Goal: Information Seeking & Learning: Learn about a topic

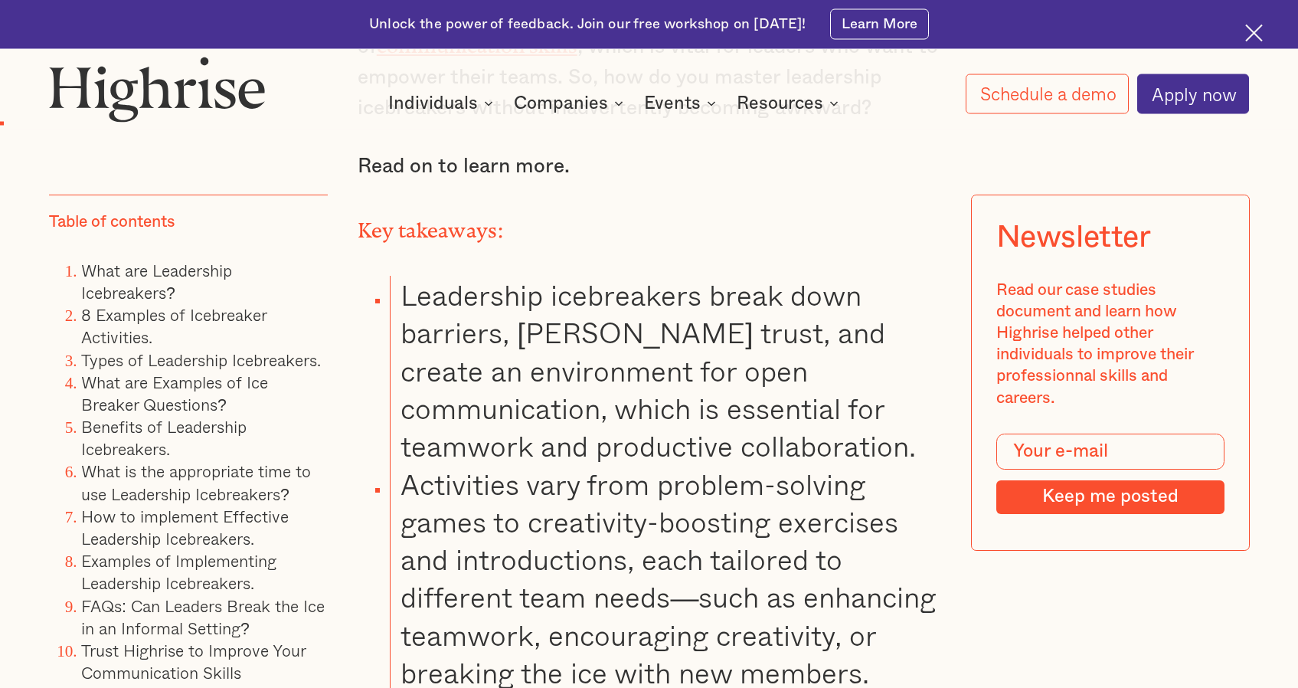
scroll to position [1718, 0]
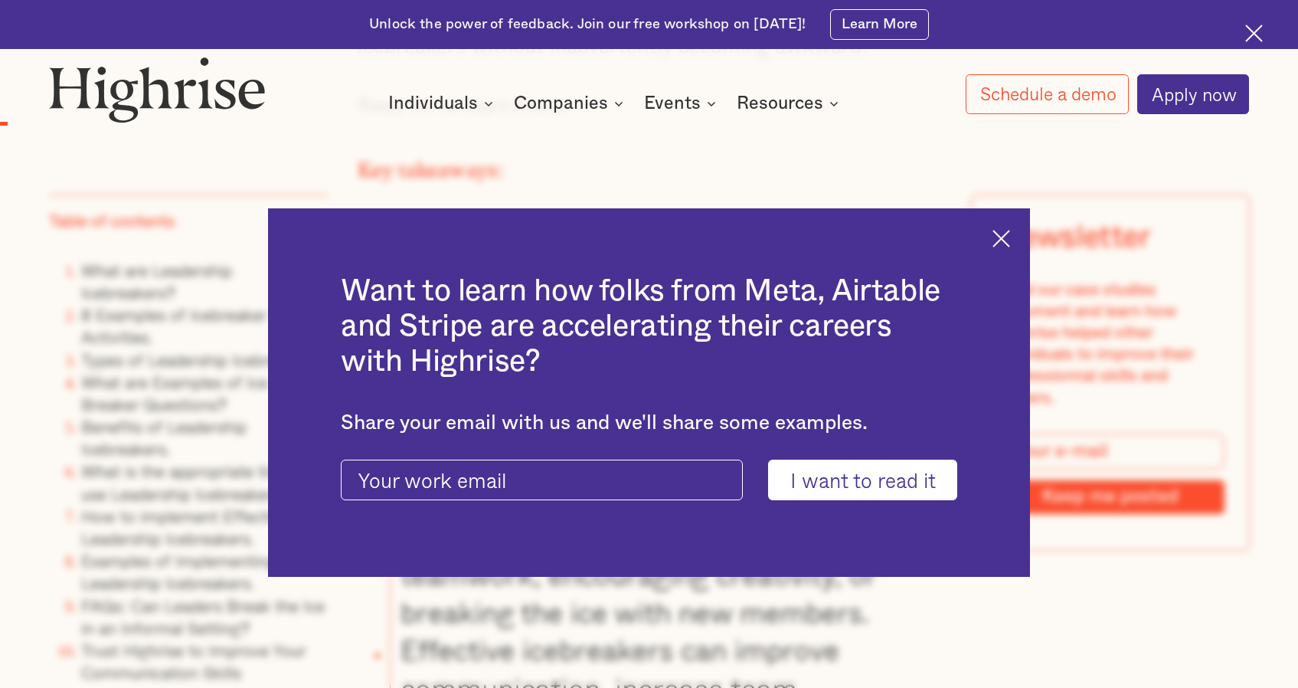
click at [999, 238] on img at bounding box center [1001, 239] width 18 height 18
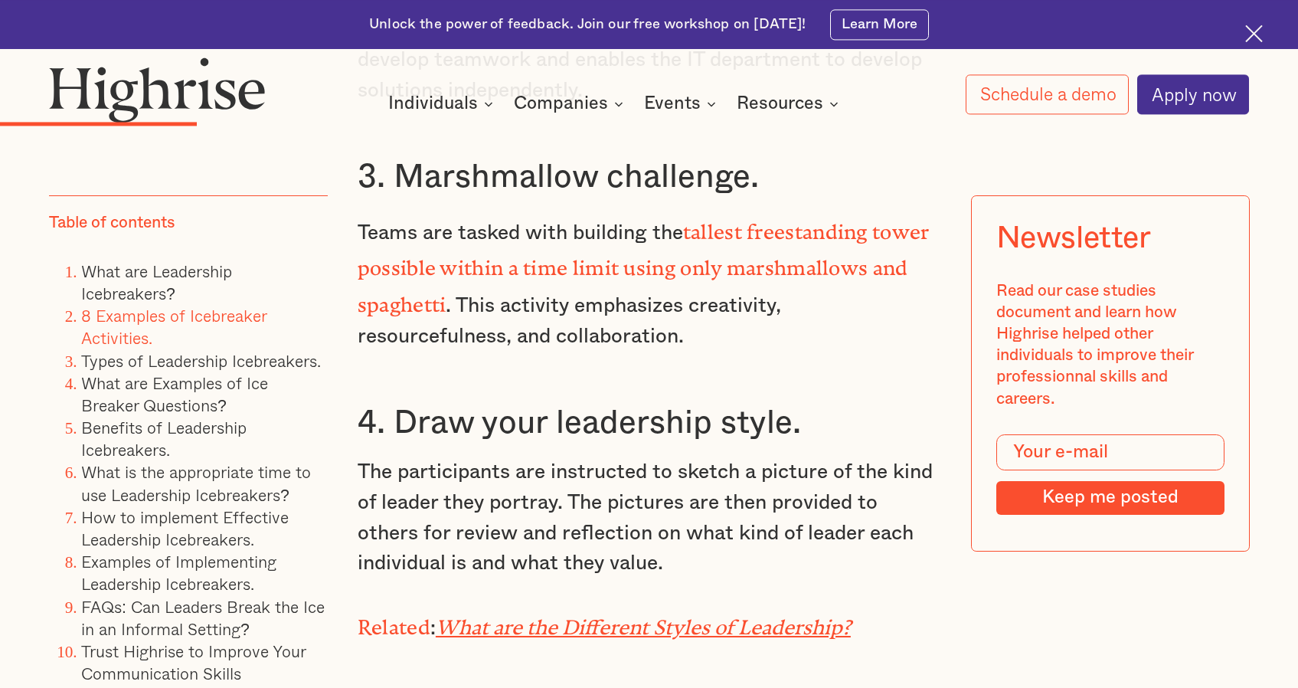
scroll to position [4686, 0]
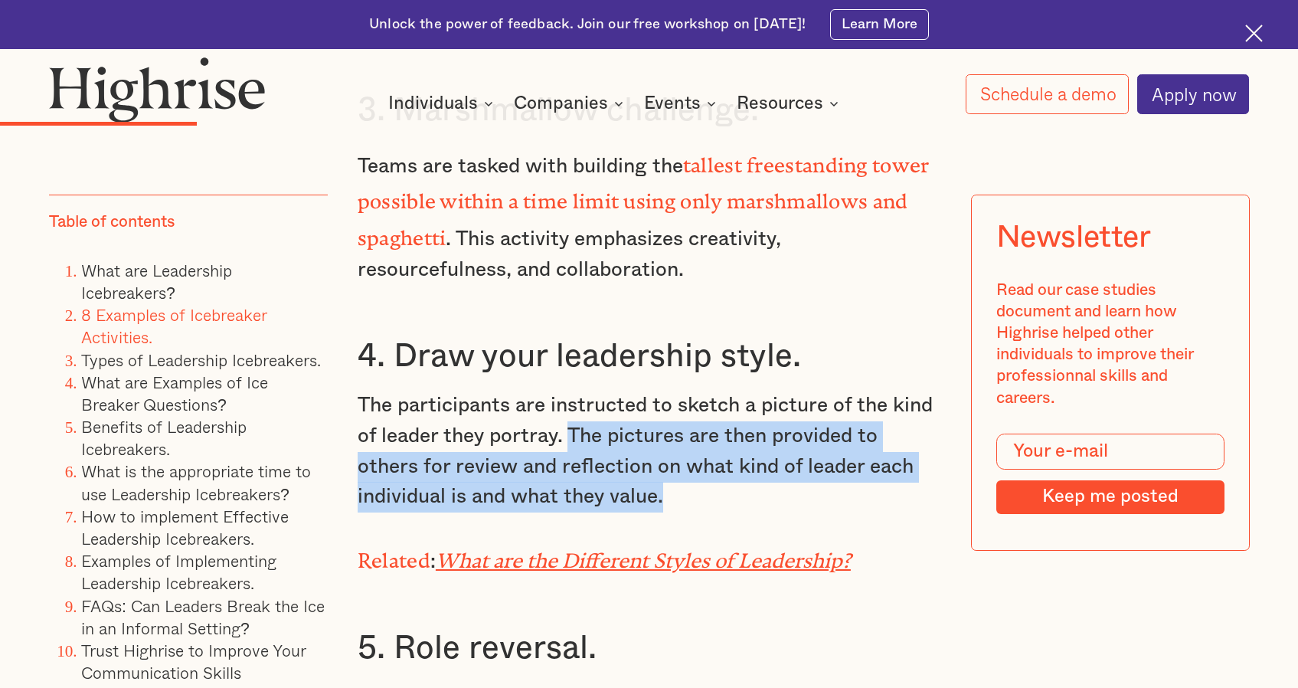
drag, startPoint x: 568, startPoint y: 377, endPoint x: 701, endPoint y: 438, distance: 146.3
click at [701, 438] on p "The participants are instructed to sketch a picture of the kind of leader they …" at bounding box center [649, 452] width 583 height 122
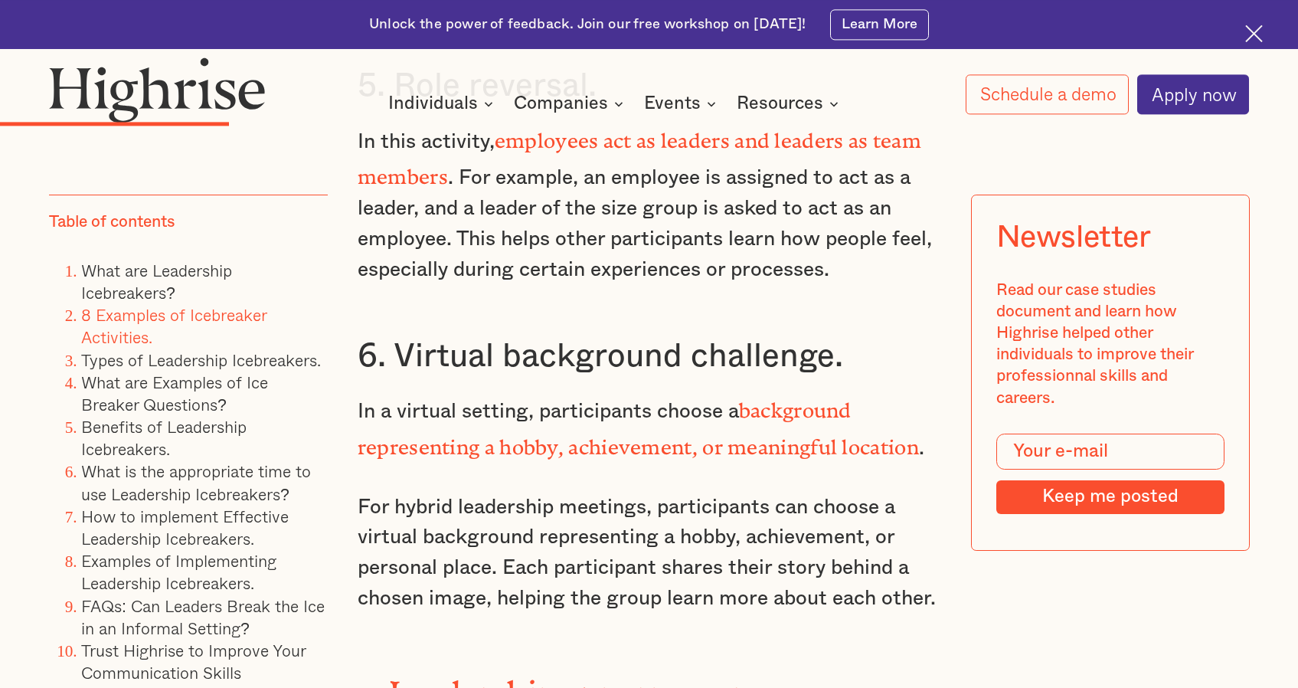
scroll to position [5311, 0]
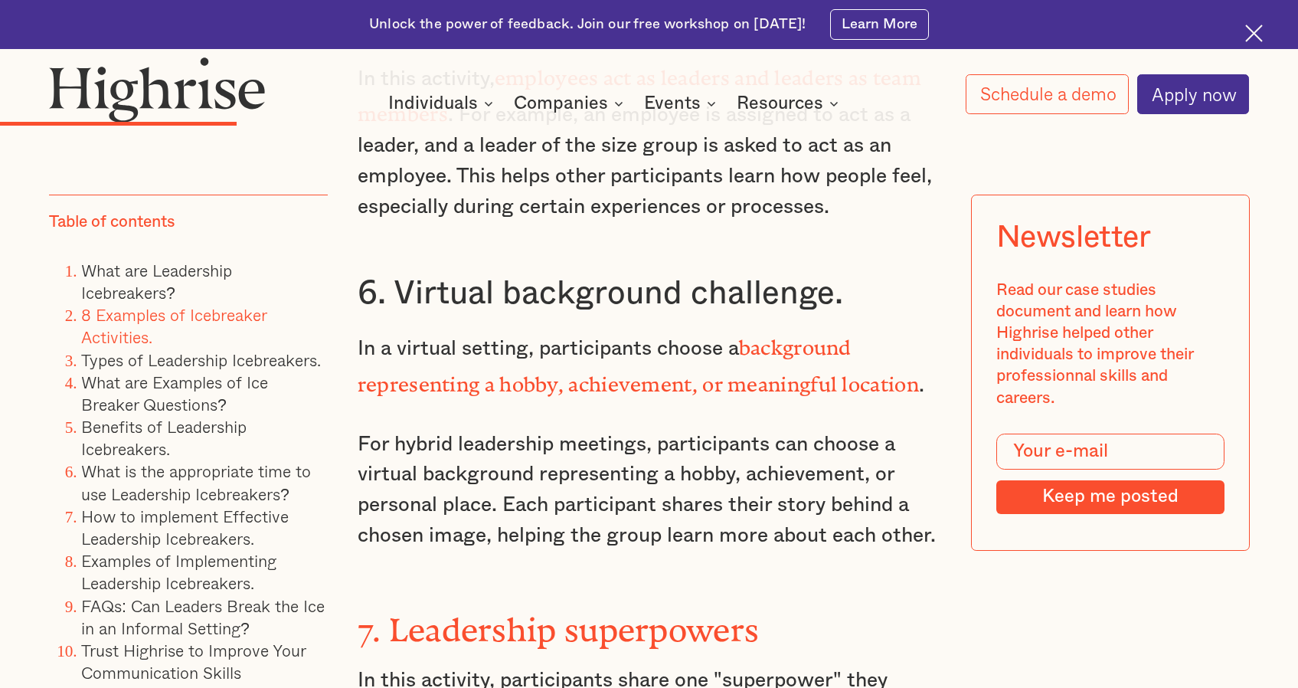
drag, startPoint x: 917, startPoint y: 309, endPoint x: 742, endPoint y: 278, distance: 178.0
click at [742, 328] on p "In a virtual setting, participants choose a background representing a hobby, ac…" at bounding box center [649, 364] width 583 height 73
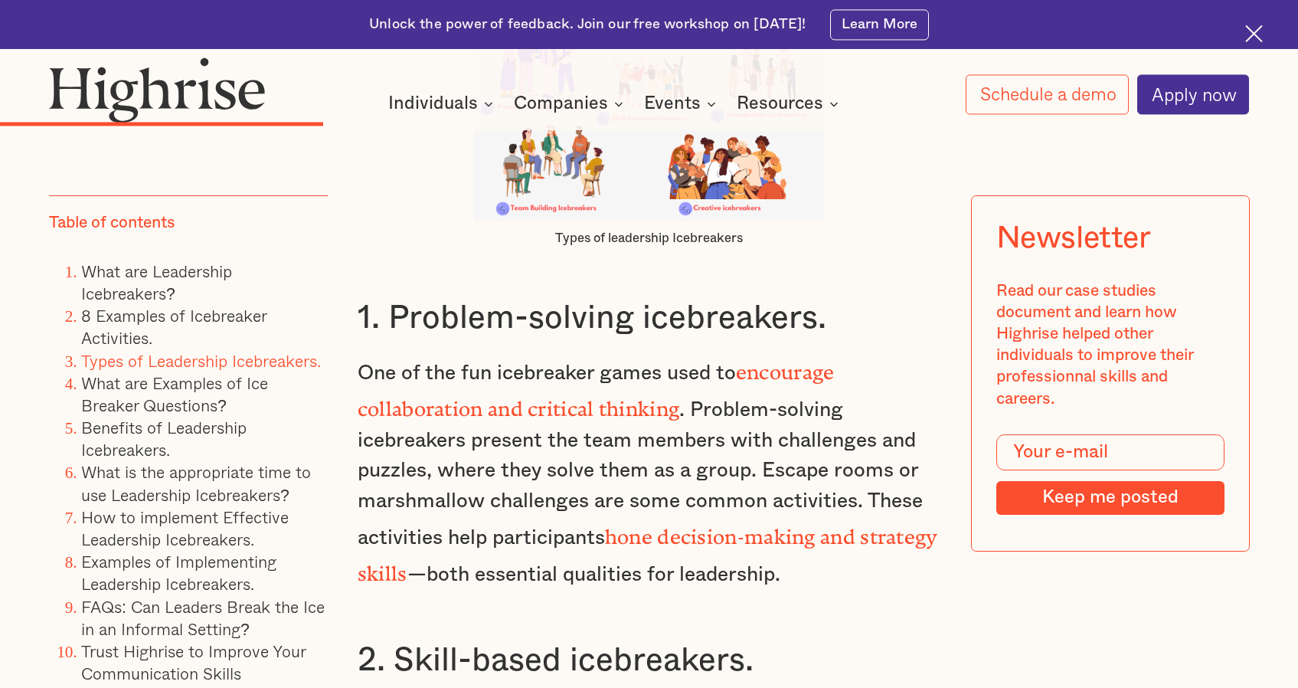
scroll to position [6717, 0]
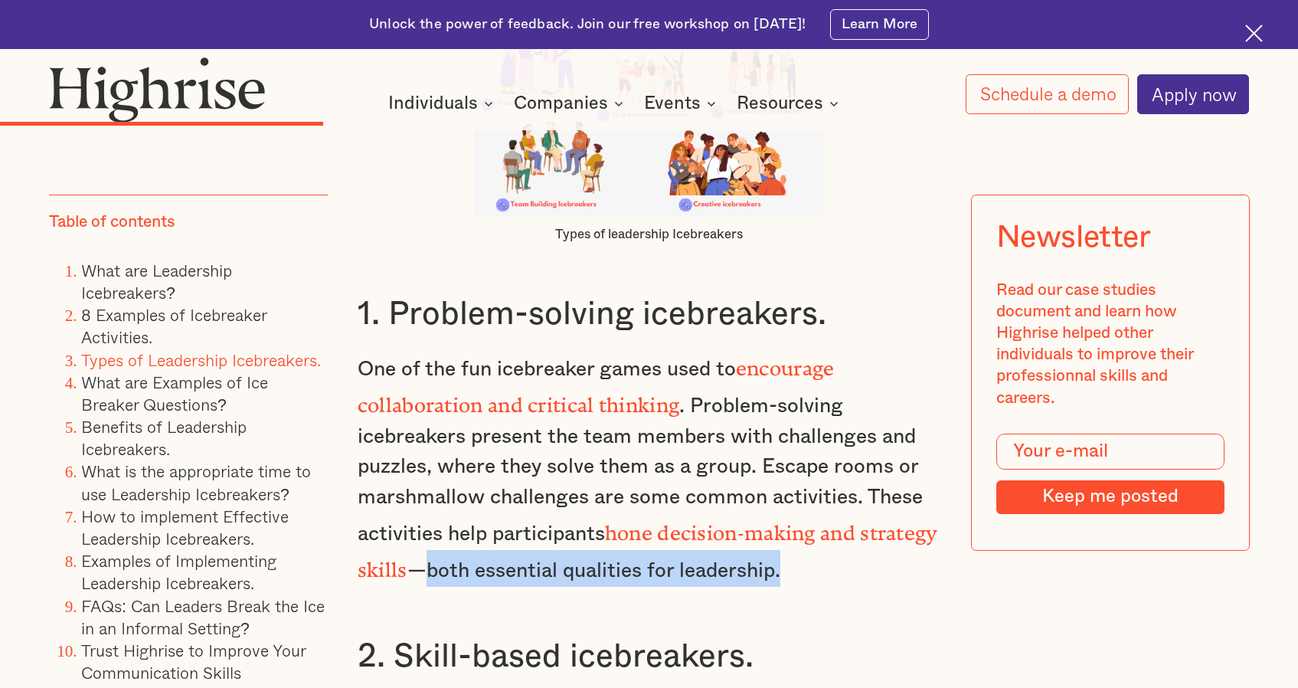
drag, startPoint x: 866, startPoint y: 466, endPoint x: 505, endPoint y: 468, distance: 360.7
click at [505, 468] on p "One of the fun icebreaker games used to encourage collaboration and critical th…" at bounding box center [649, 466] width 583 height 237
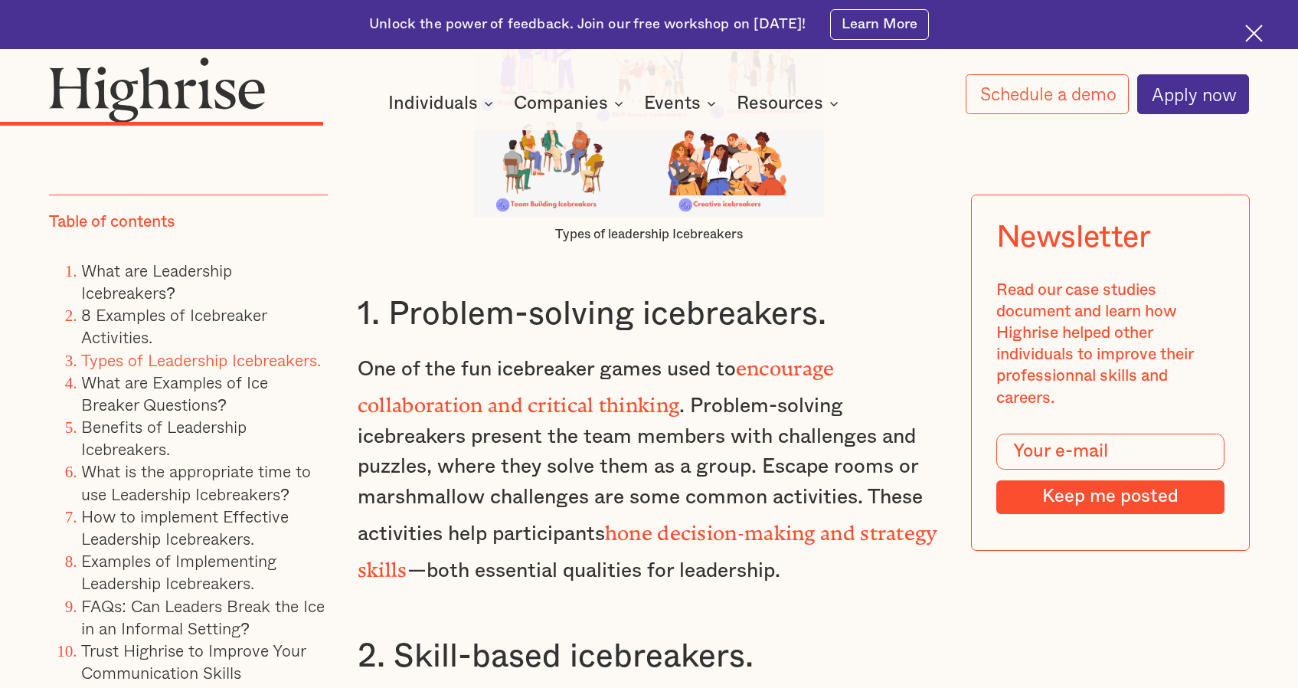
click at [918, 445] on p "One of the fun icebreaker games used to encourage collaboration and critical th…" at bounding box center [649, 466] width 583 height 237
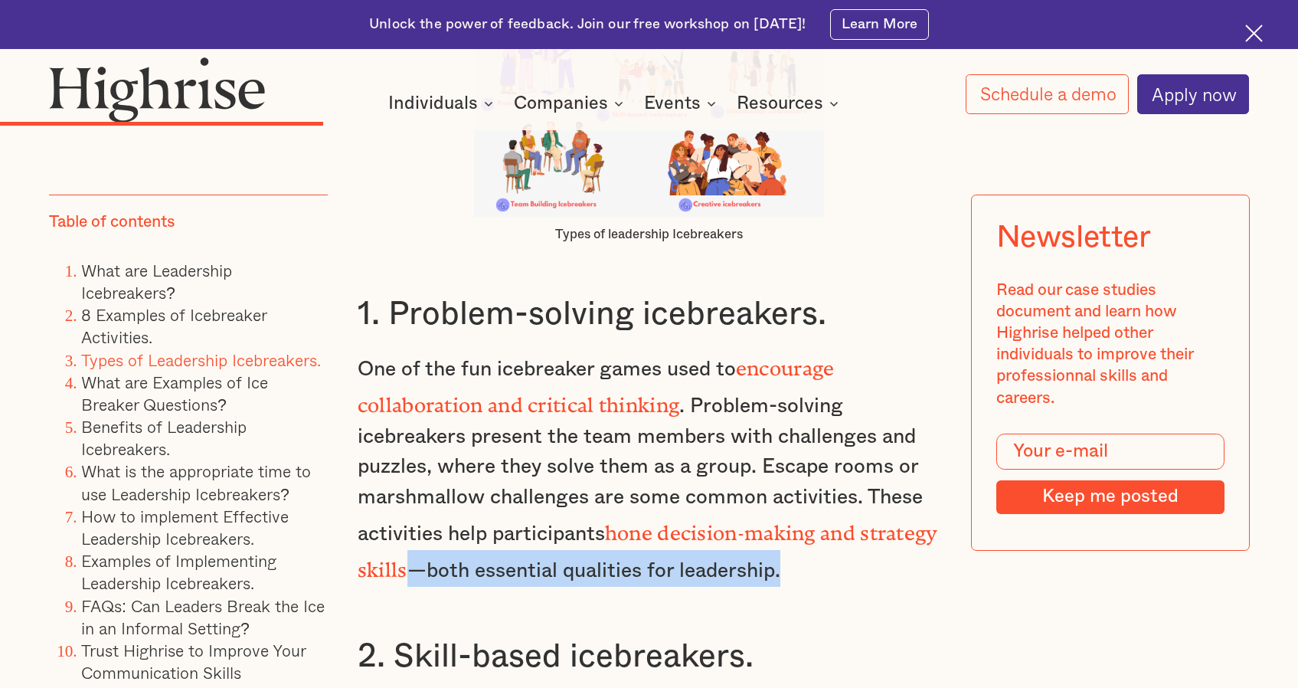
drag, startPoint x: 863, startPoint y: 465, endPoint x: 488, endPoint y: 466, distance: 375.2
click at [488, 466] on p "One of the fun icebreaker games used to encourage collaboration and critical th…" at bounding box center [649, 466] width 583 height 237
click at [886, 475] on p "One of the fun icebreaker games used to encourage collaboration and critical th…" at bounding box center [649, 466] width 583 height 237
drag, startPoint x: 507, startPoint y: 466, endPoint x: 855, endPoint y: 466, distance: 347.6
click at [855, 466] on p "One of the fun icebreaker games used to encourage collaboration and critical th…" at bounding box center [649, 466] width 583 height 237
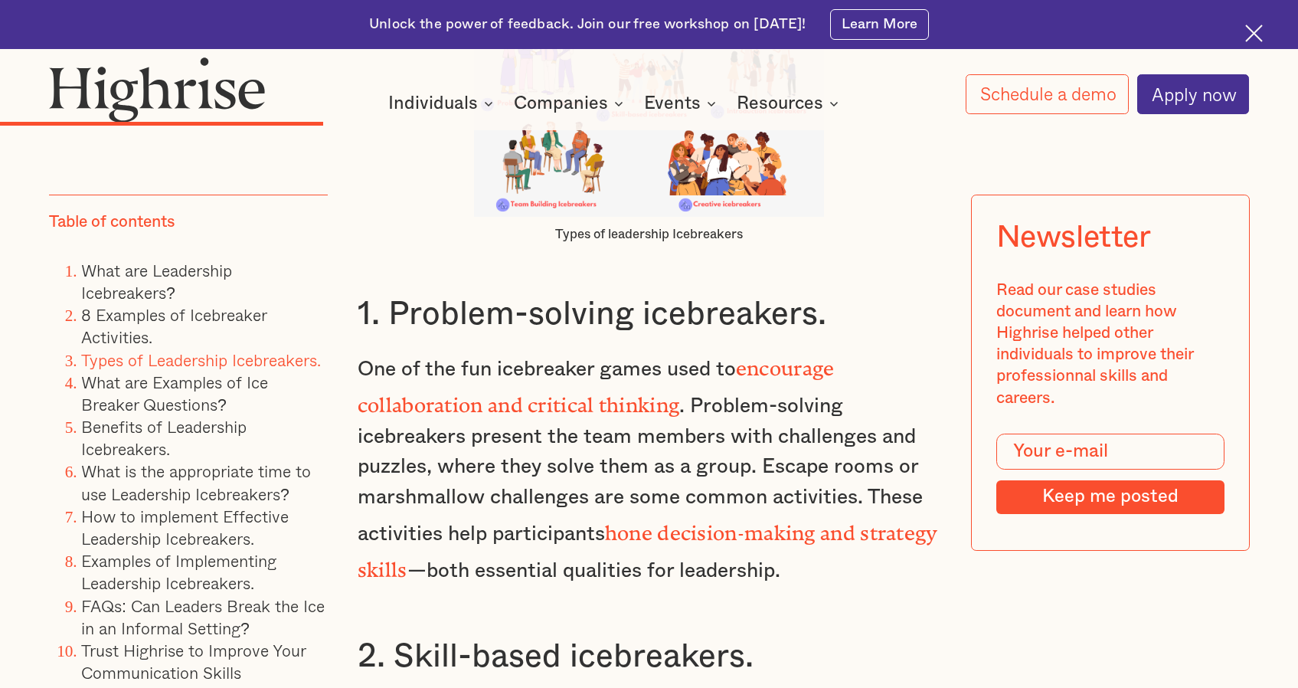
click at [865, 467] on p "One of the fun icebreaker games used to encourage collaboration and critical th…" at bounding box center [649, 466] width 583 height 237
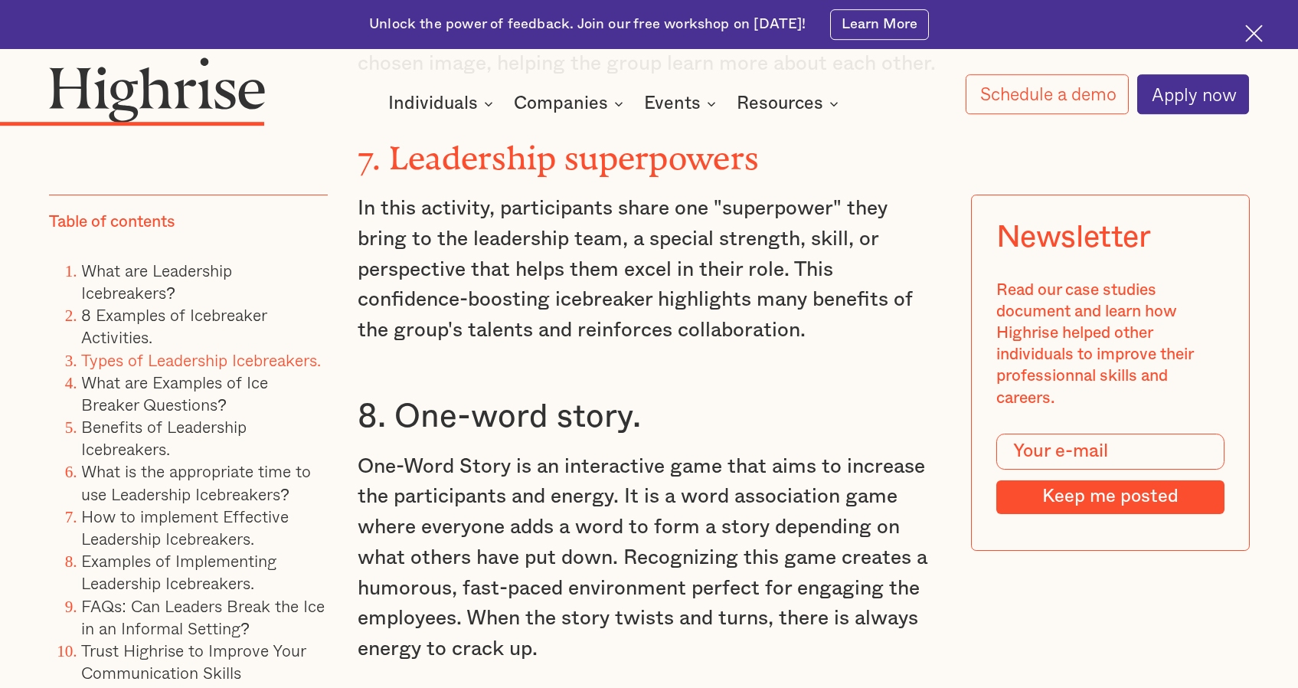
scroll to position [5779, 0]
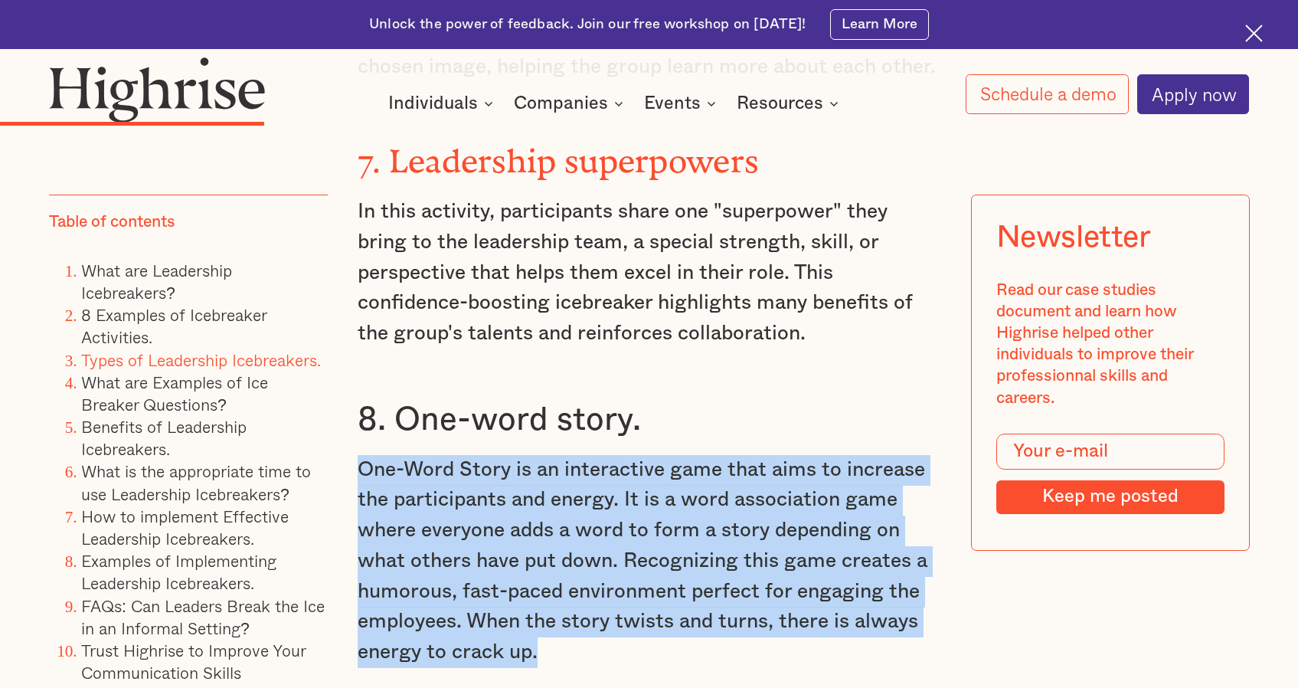
drag, startPoint x: 557, startPoint y: 573, endPoint x: 364, endPoint y: 391, distance: 264.3
click at [364, 455] on p "One-Word Story is an interactive game that aims to increase the participants an…" at bounding box center [649, 561] width 583 height 213
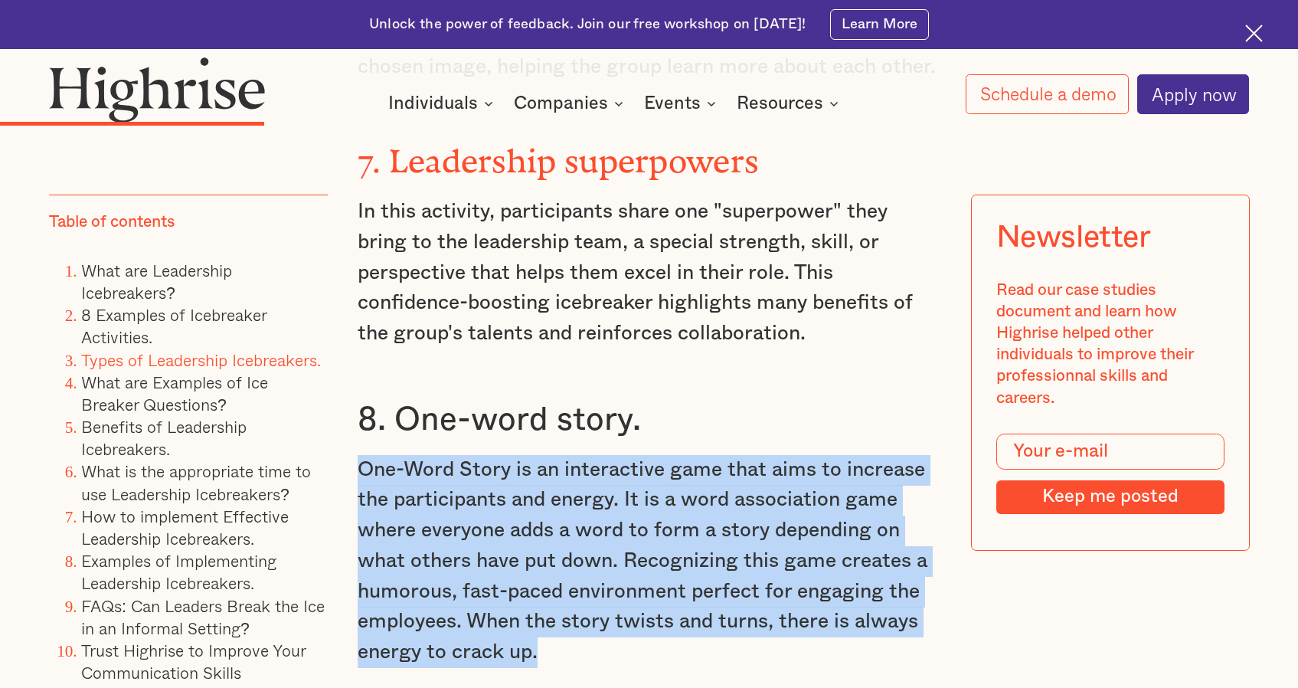
drag, startPoint x: 549, startPoint y: 574, endPoint x: 363, endPoint y: 379, distance: 269.2
click at [363, 455] on p "One-Word Story is an interactive game that aims to increase the participants an…" at bounding box center [649, 561] width 583 height 213
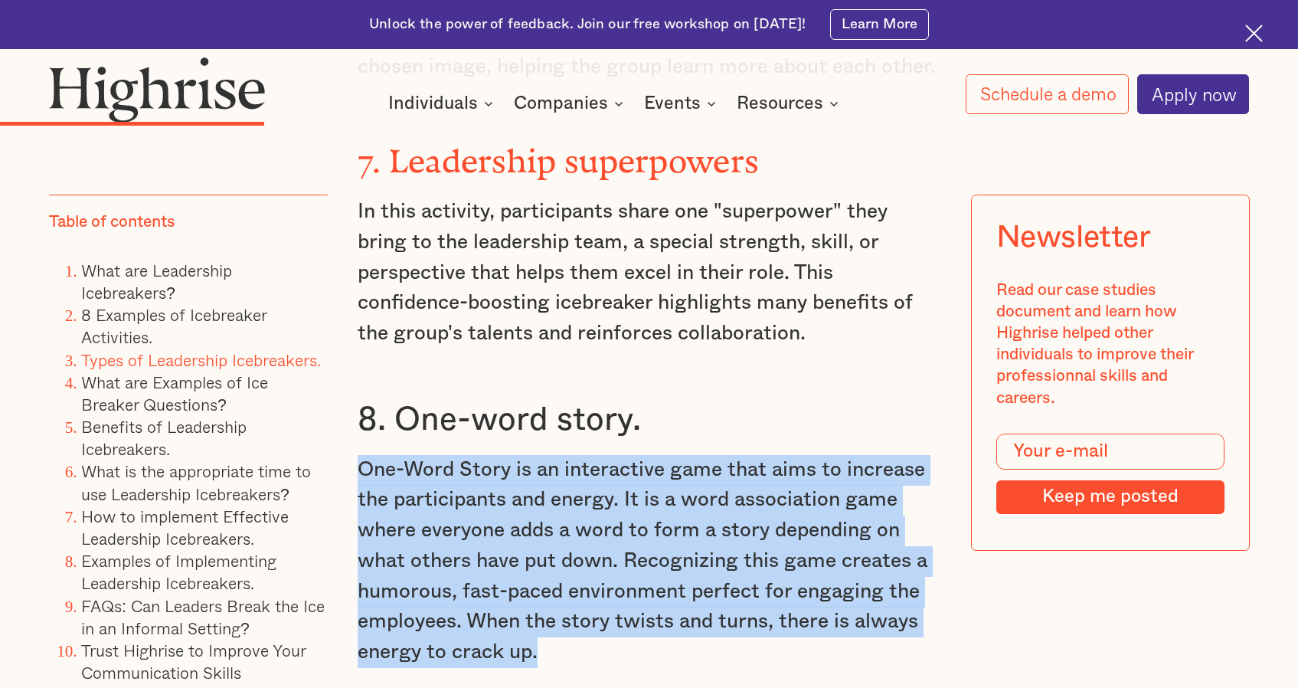
drag, startPoint x: 557, startPoint y: 567, endPoint x: 348, endPoint y: 384, distance: 277.9
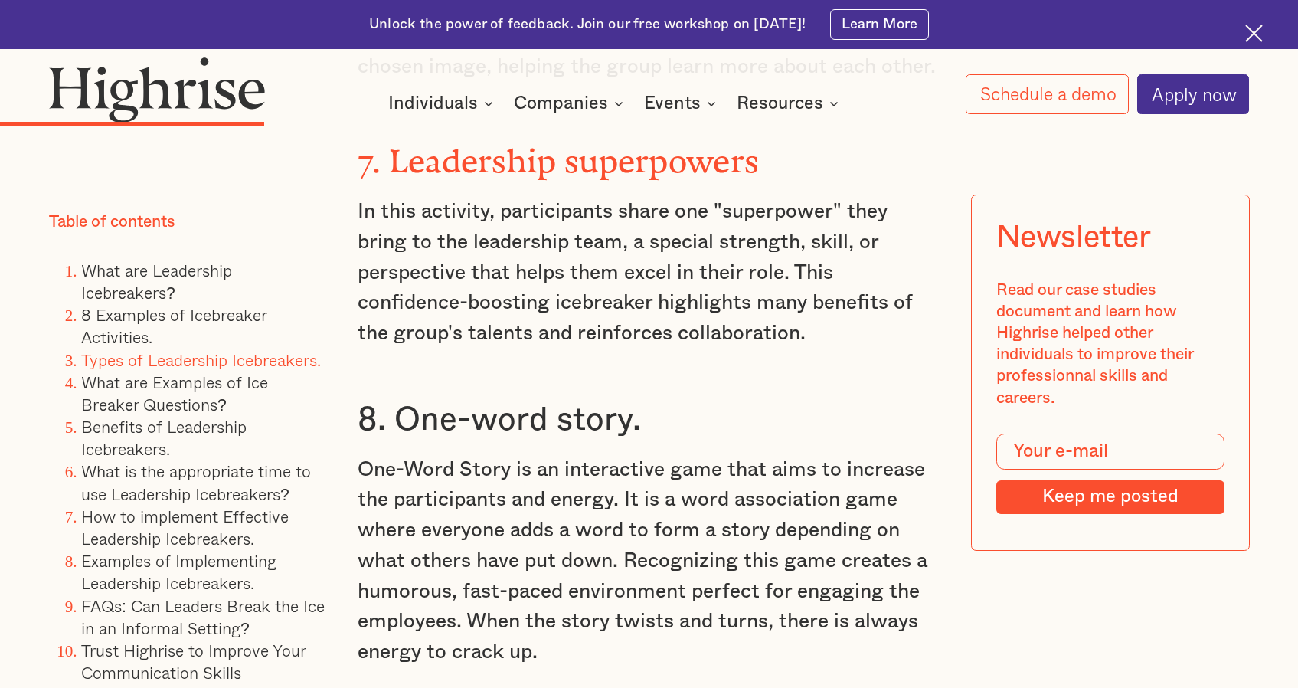
click at [568, 576] on p "One-Word Story is an interactive game that aims to increase the participants an…" at bounding box center [649, 561] width 583 height 213
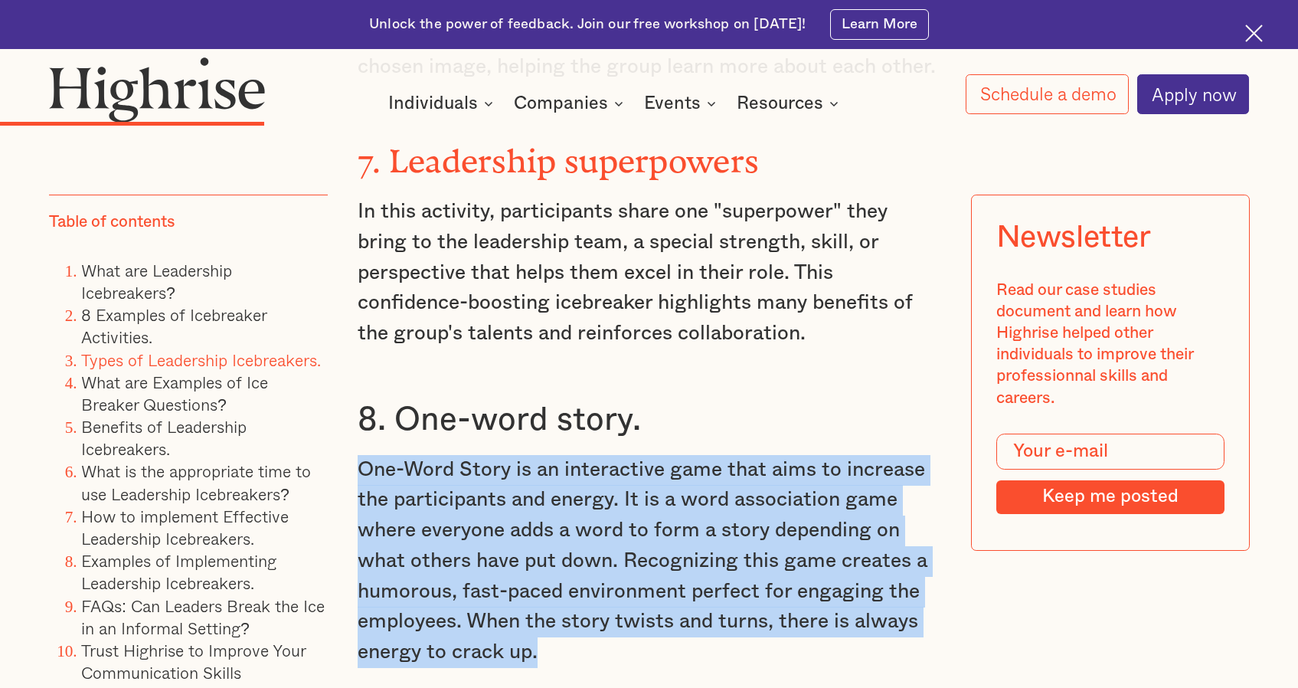
drag, startPoint x: 543, startPoint y: 570, endPoint x: 364, endPoint y: 390, distance: 254.5
click at [364, 455] on p "One-Word Story is an interactive game that aims to increase the participants an…" at bounding box center [649, 561] width 583 height 213
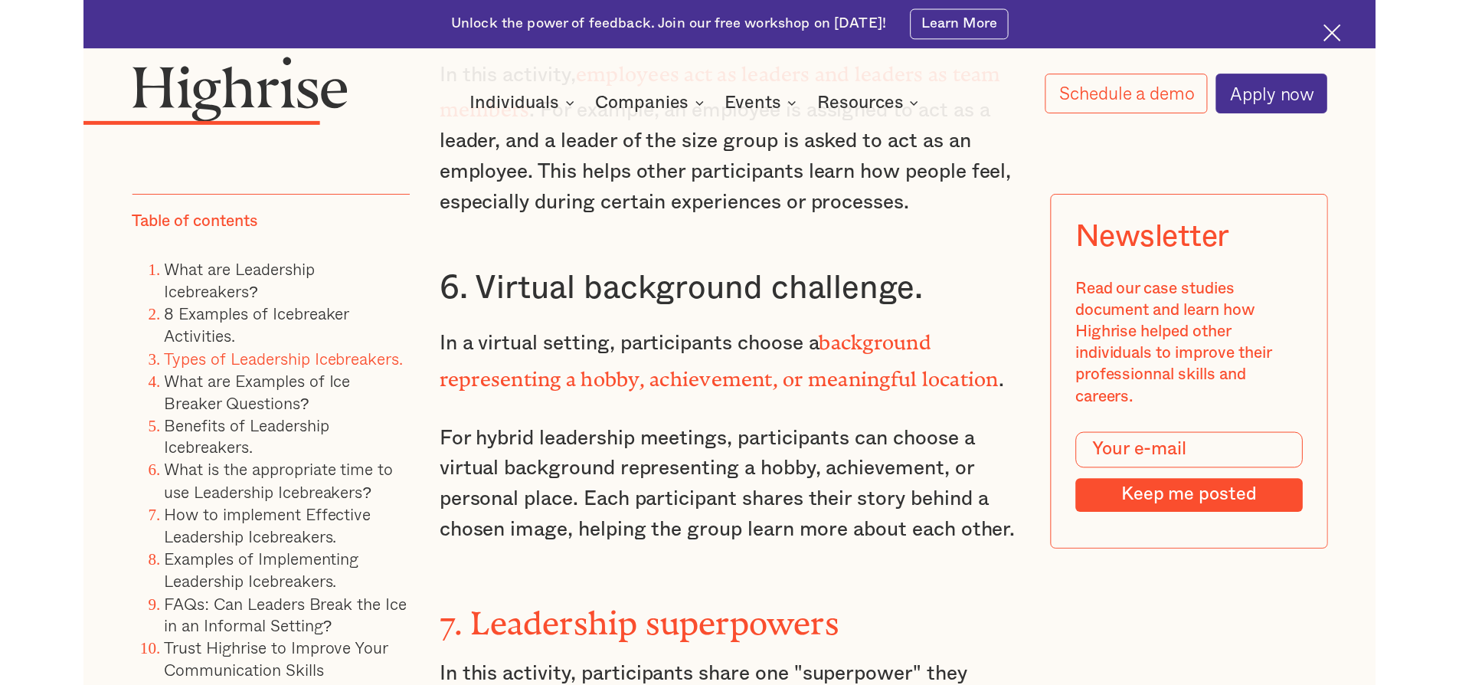
scroll to position [5311, 0]
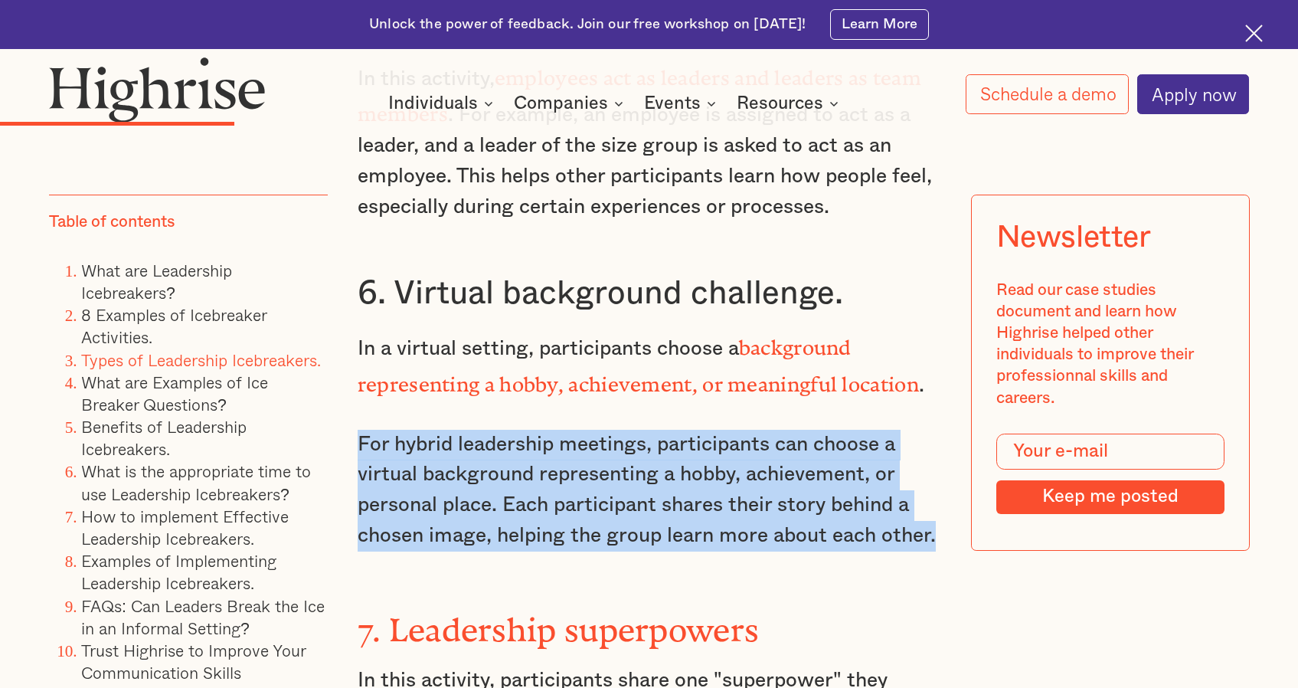
drag, startPoint x: 938, startPoint y: 459, endPoint x: 359, endPoint y: 368, distance: 586.0
click at [359, 430] on p "For hybrid leadership meetings, participants can choose a virtual background re…" at bounding box center [649, 491] width 583 height 122
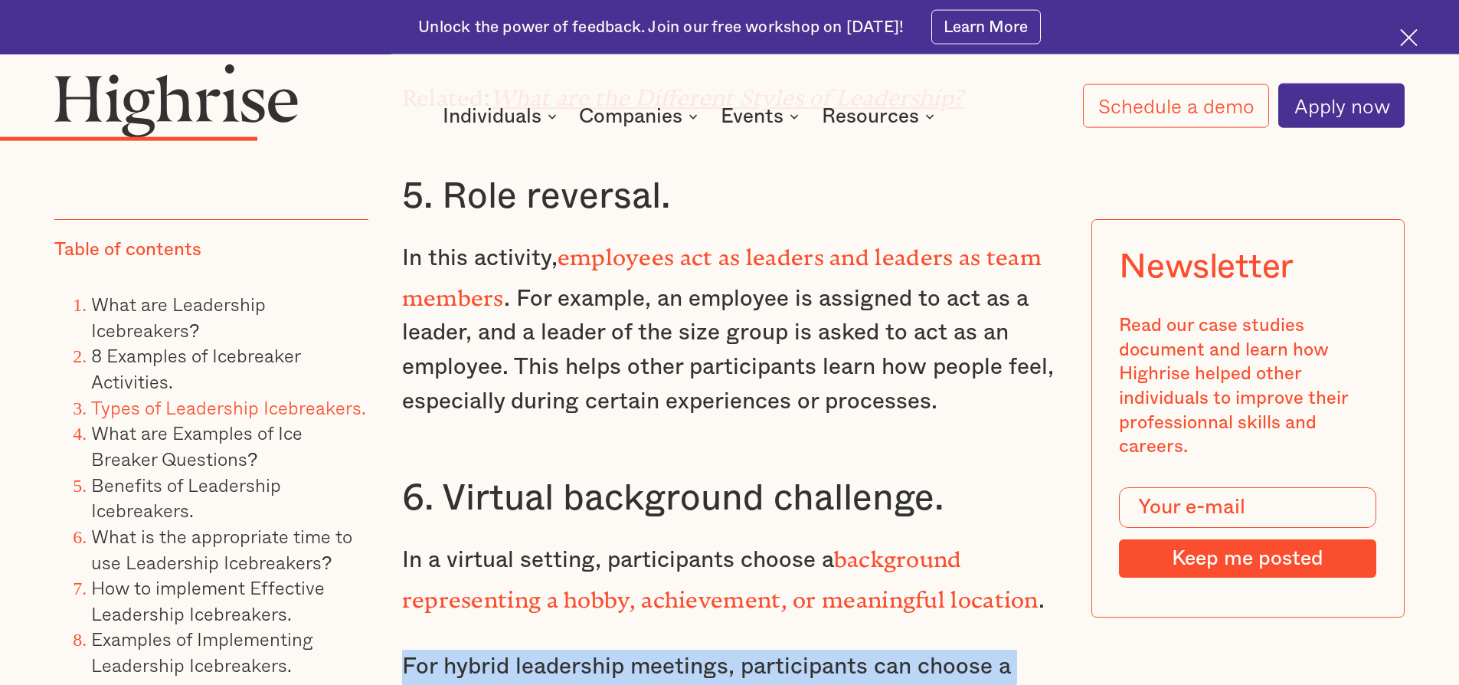
scroll to position [6092, 0]
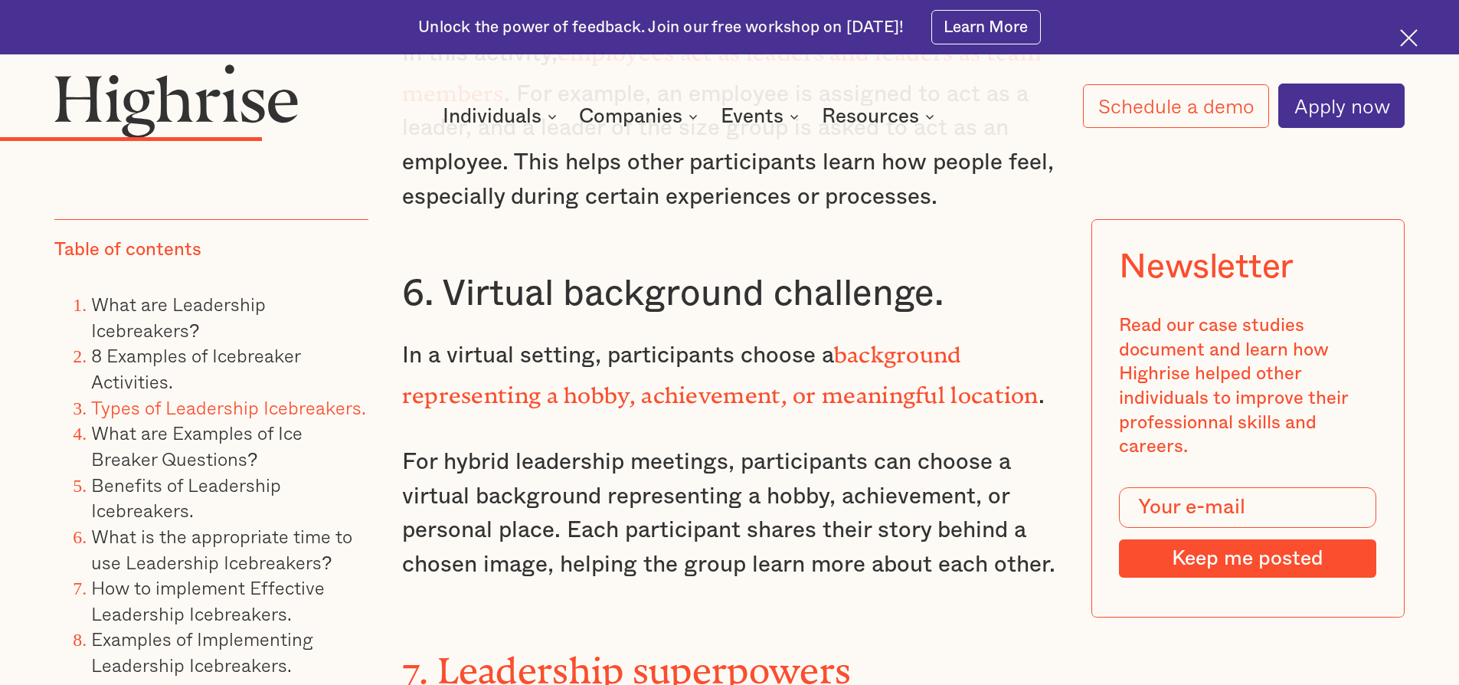
scroll to position [5936, 0]
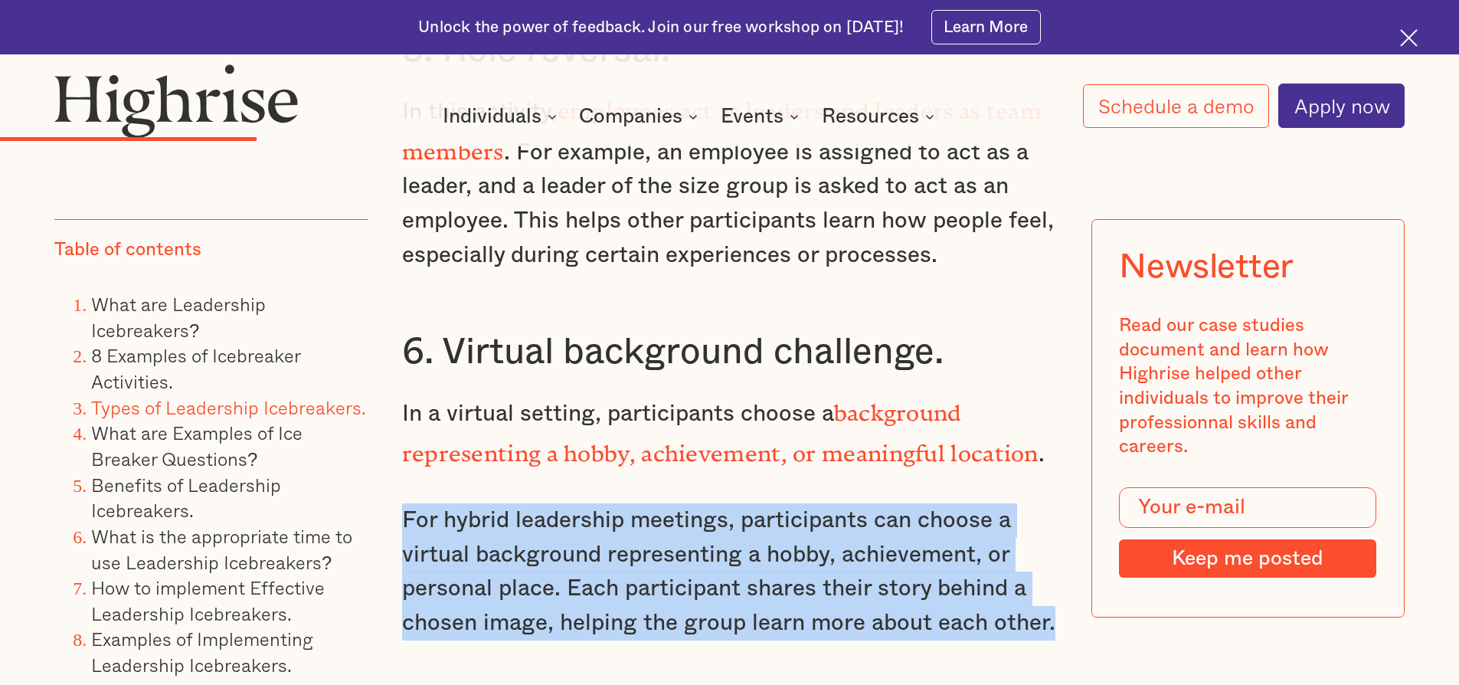
drag, startPoint x: 1057, startPoint y: 557, endPoint x: 404, endPoint y: 445, distance: 662.6
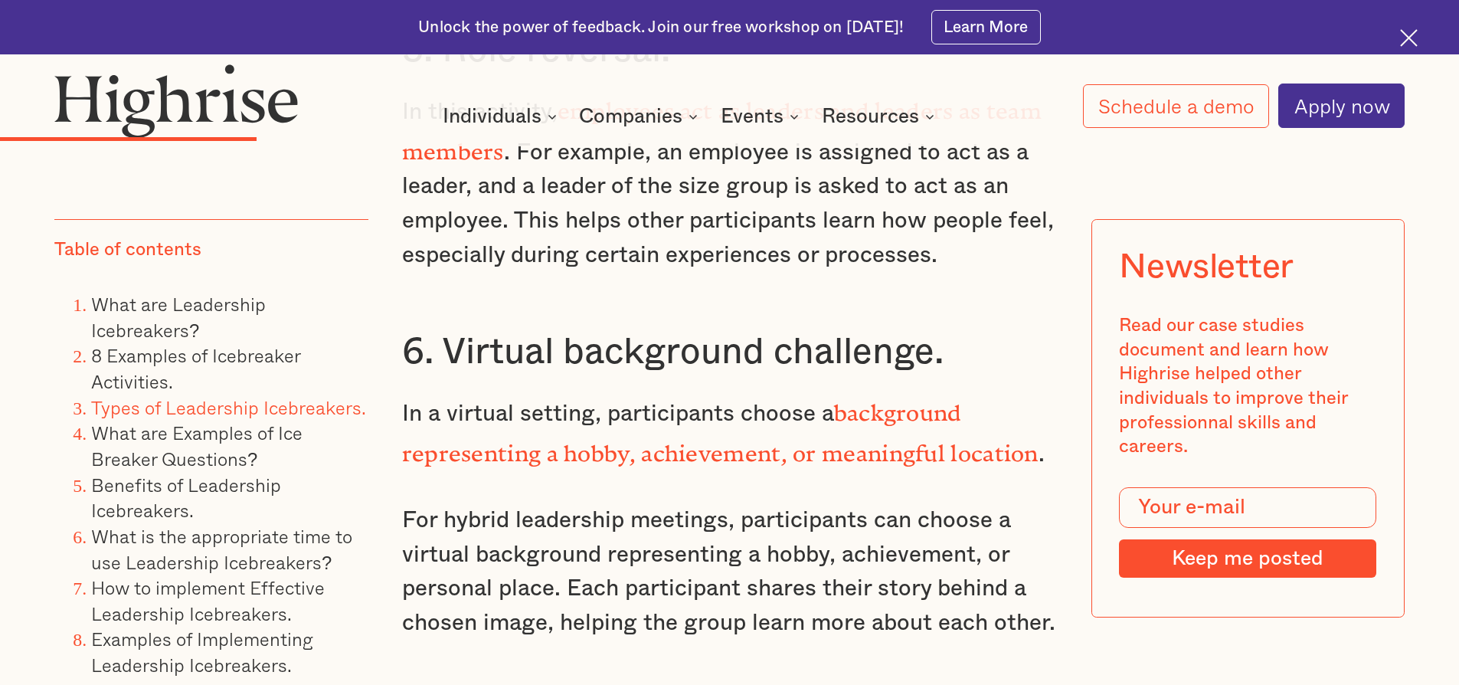
click at [404, 503] on p "For hybrid leadership meetings, participants can choose a virtual background re…" at bounding box center [729, 571] width 655 height 137
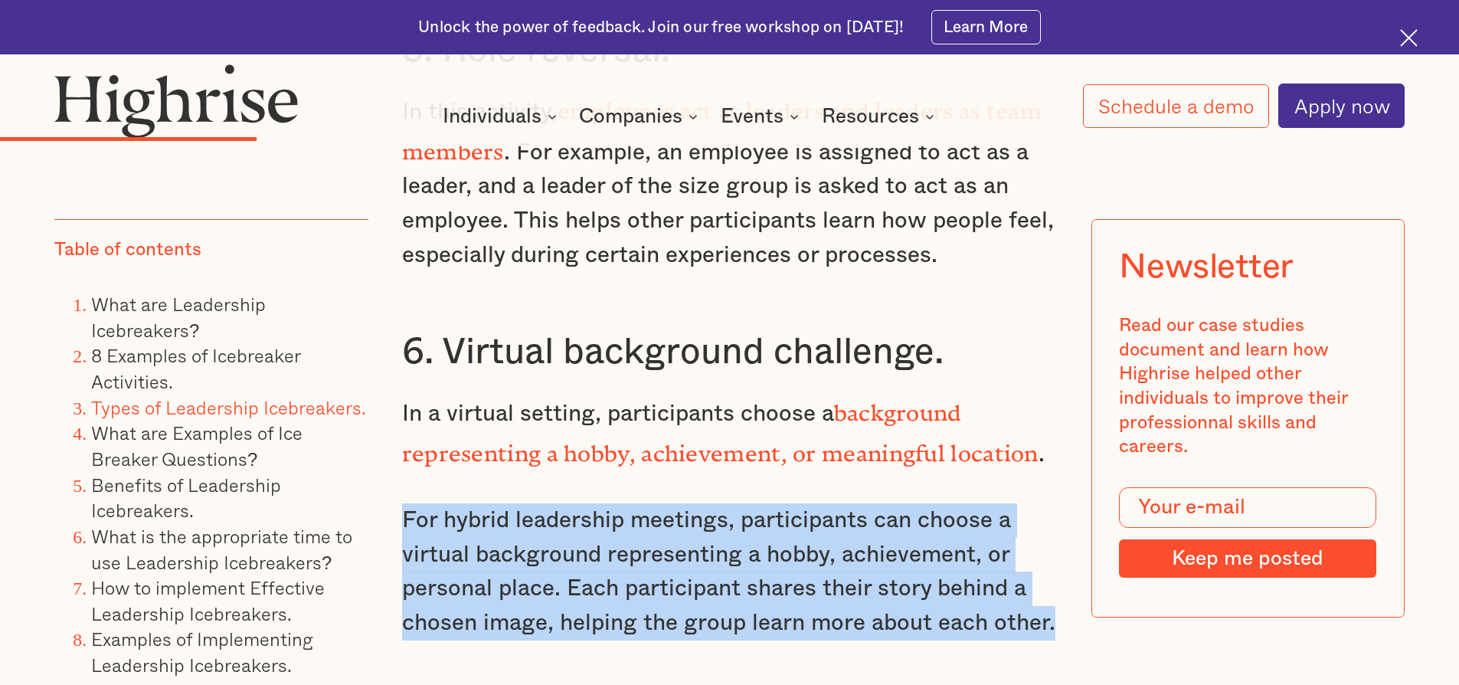
drag, startPoint x: 404, startPoint y: 445, endPoint x: 1044, endPoint y: 554, distance: 649.4
click at [1044, 554] on p "For hybrid leadership meetings, participants can choose a virtual background re…" at bounding box center [729, 571] width 655 height 137
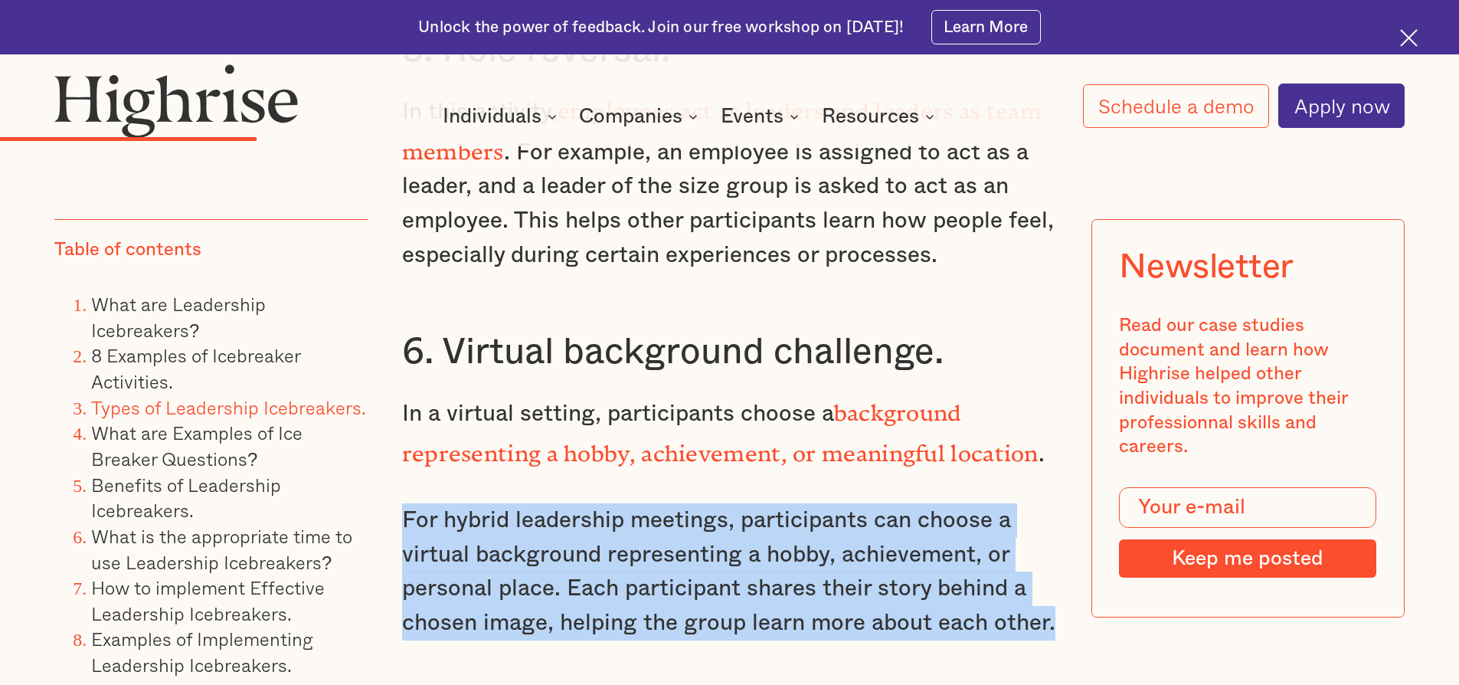
drag, startPoint x: 1053, startPoint y: 551, endPoint x: 407, endPoint y: 449, distance: 654.1
click at [407, 503] on p "For hybrid leadership meetings, participants can choose a virtual background re…" at bounding box center [729, 571] width 655 height 137
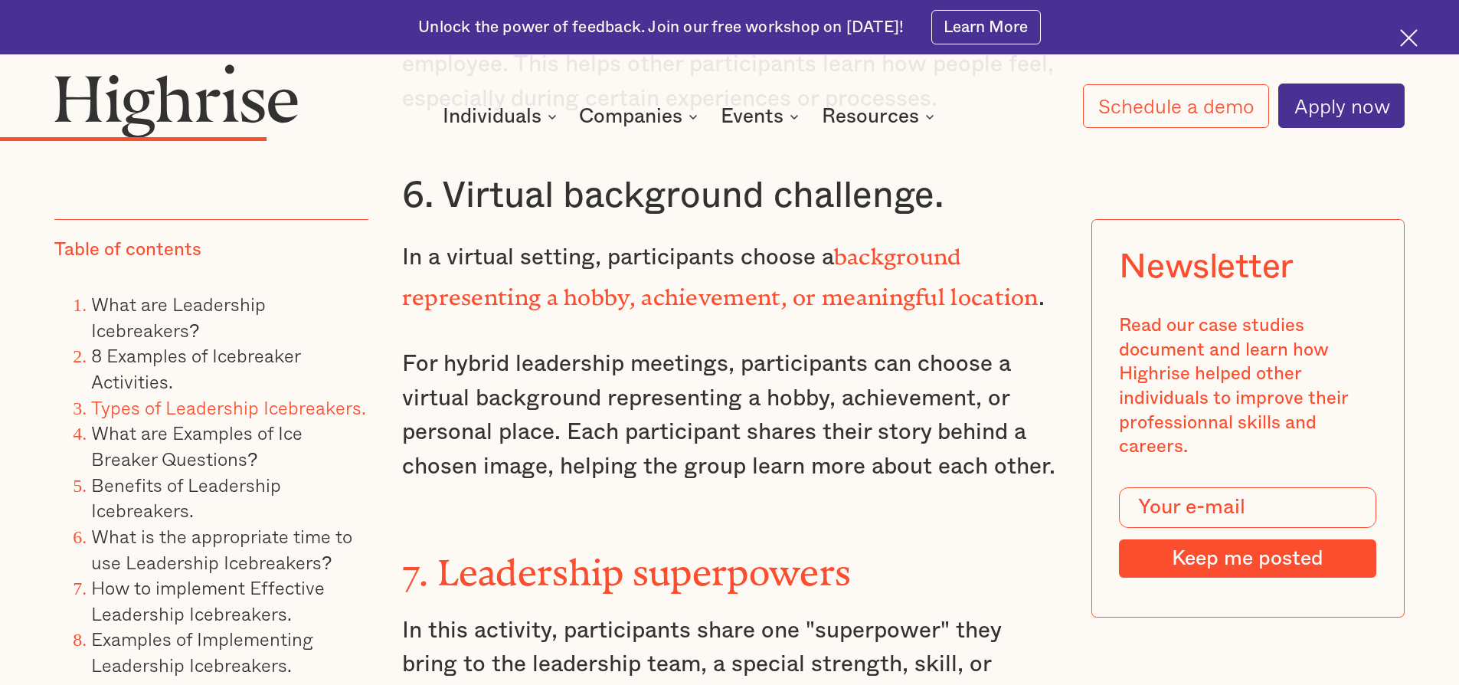
click at [1055, 407] on p "For hybrid leadership meetings, participants can choose a virtual background re…" at bounding box center [729, 415] width 655 height 137
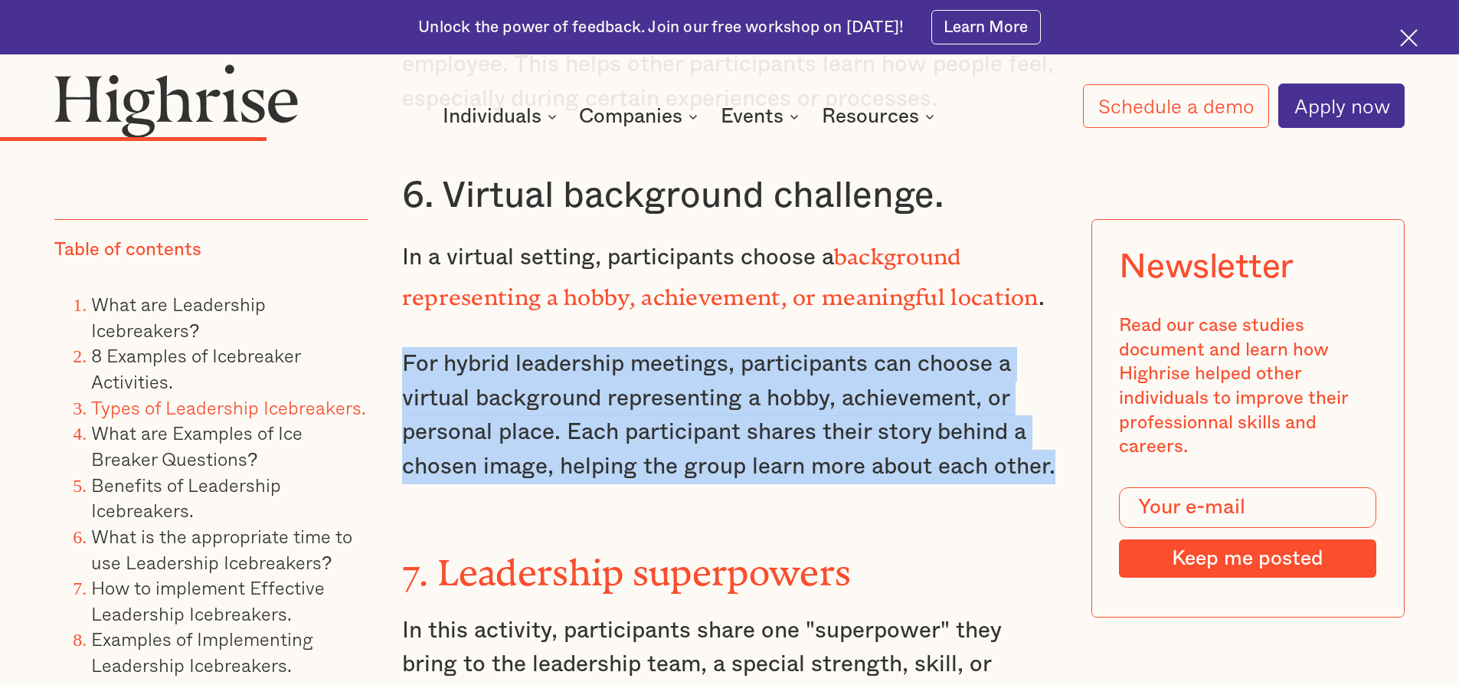
drag, startPoint x: 1053, startPoint y: 395, endPoint x: 381, endPoint y: 292, distance: 680.2
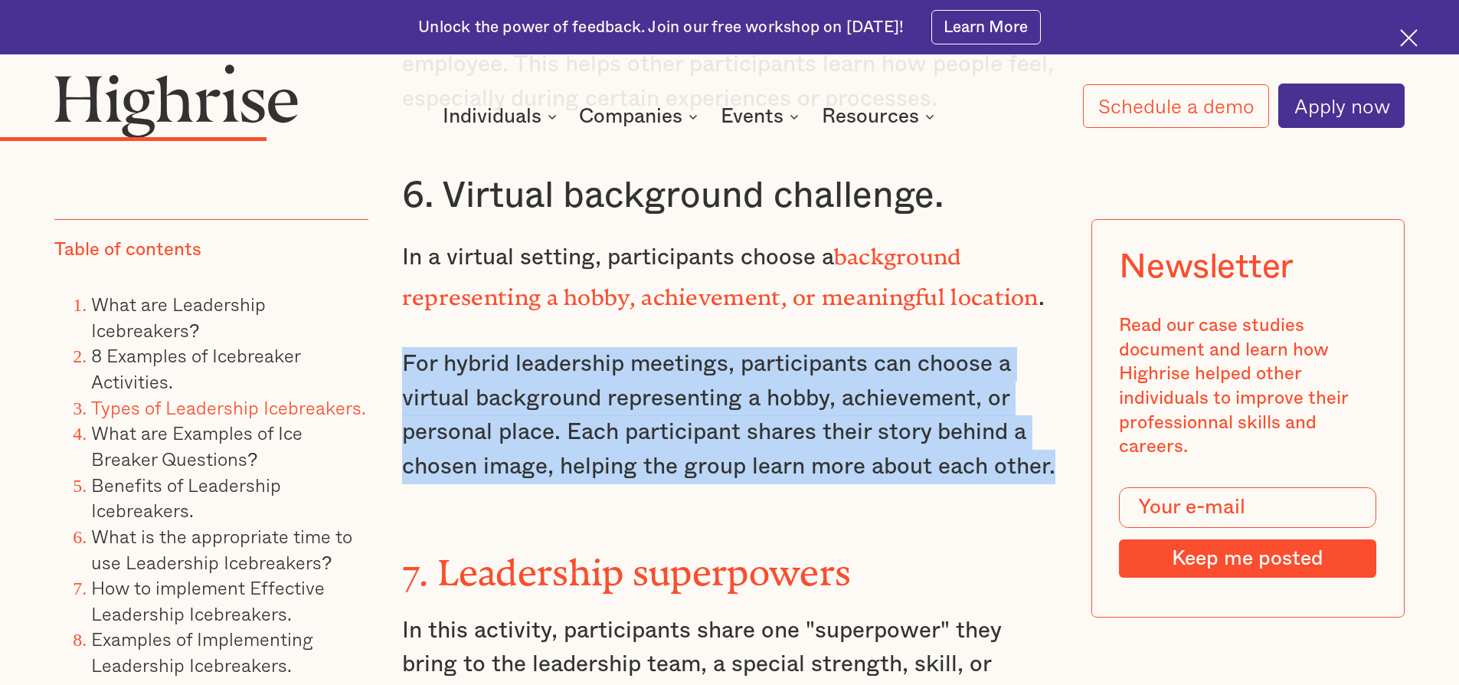
drag, startPoint x: 402, startPoint y: 290, endPoint x: 1055, endPoint y: 397, distance: 661.8
click at [1055, 397] on p "For hybrid leadership meetings, participants can choose a virtual background re…" at bounding box center [729, 415] width 655 height 137
